Goal: Navigation & Orientation: Go to known website

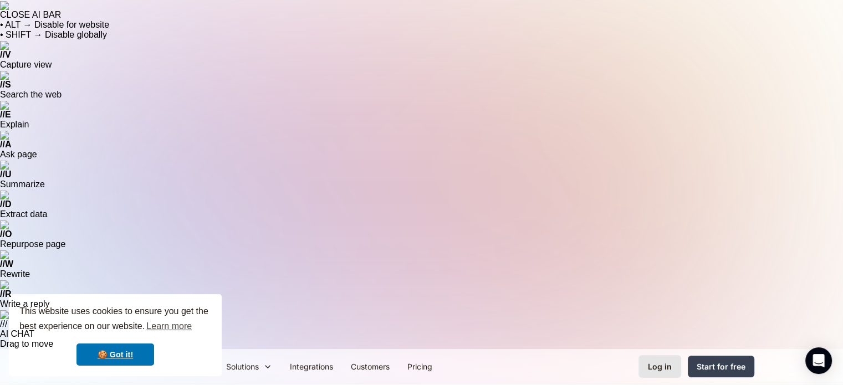
click at [669, 361] on div "Log in" at bounding box center [660, 367] width 24 height 12
